Goal: Task Accomplishment & Management: Use online tool/utility

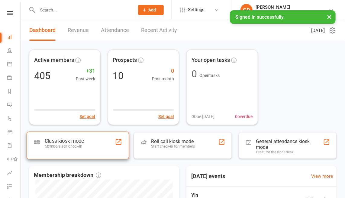
click at [68, 148] on div "Members self check-in" at bounding box center [64, 146] width 39 height 5
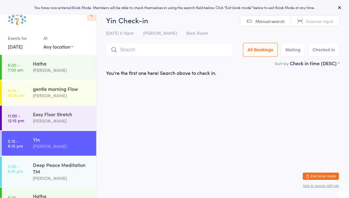
click at [313, 22] on span "Scanner input" at bounding box center [319, 21] width 27 height 6
click at [57, 110] on div "Easy Floor Stretch Katie Nutter" at bounding box center [64, 118] width 63 height 24
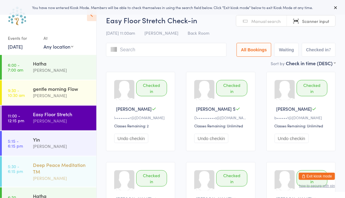
click at [53, 156] on div "Deep Peace Meditation TM Tori Atman" at bounding box center [64, 171] width 63 height 30
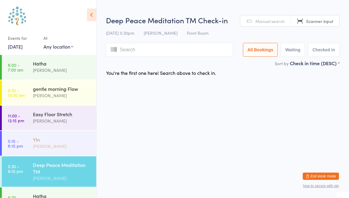
click at [42, 137] on div "Yin" at bounding box center [62, 139] width 58 height 7
